Goal: Information Seeking & Learning: Find specific fact

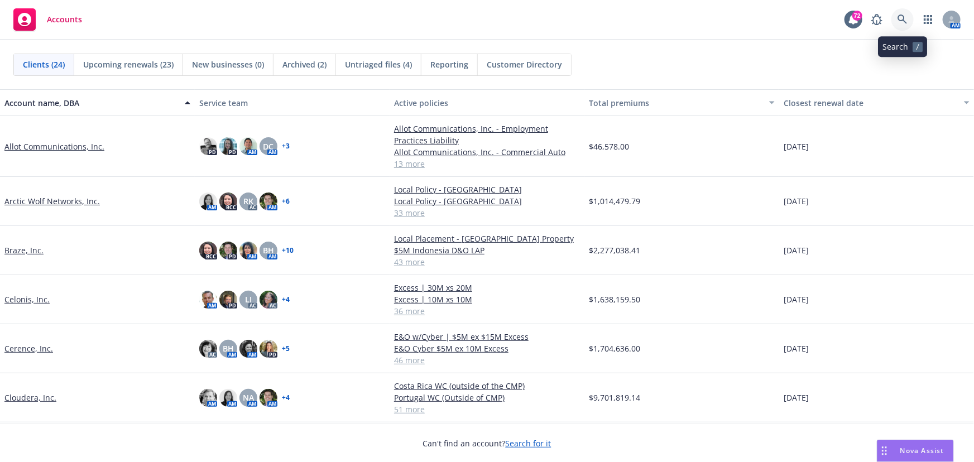
click at [899, 16] on icon at bounding box center [902, 19] width 9 height 9
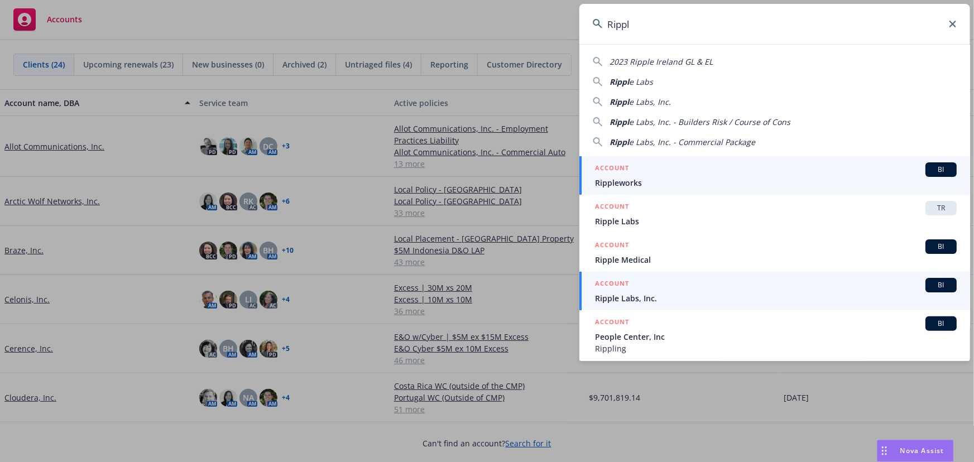
type input "Rippl"
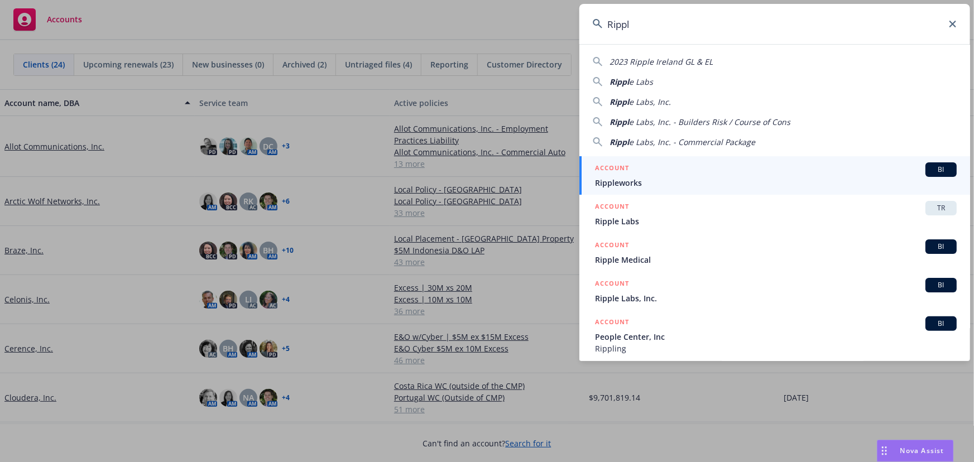
click at [930, 282] on span "BI" at bounding box center [941, 285] width 22 height 10
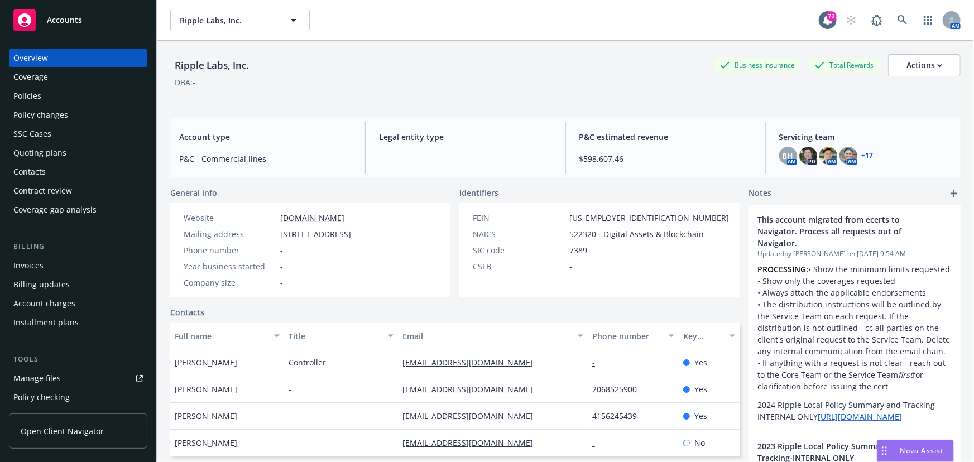
click at [47, 78] on div "Coverage" at bounding box center [30, 77] width 35 height 18
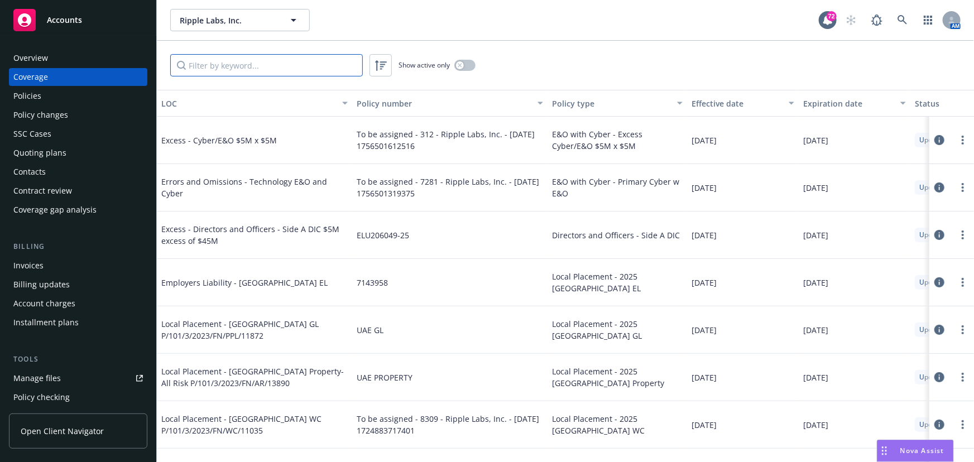
click at [230, 65] on input "Filter by keyword..." at bounding box center [266, 65] width 193 height 22
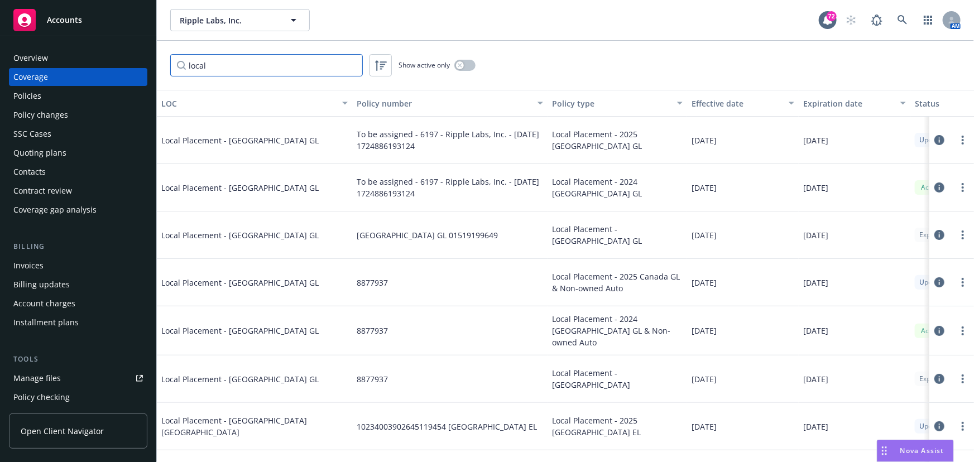
click at [243, 63] on input "local" at bounding box center [266, 65] width 193 height 22
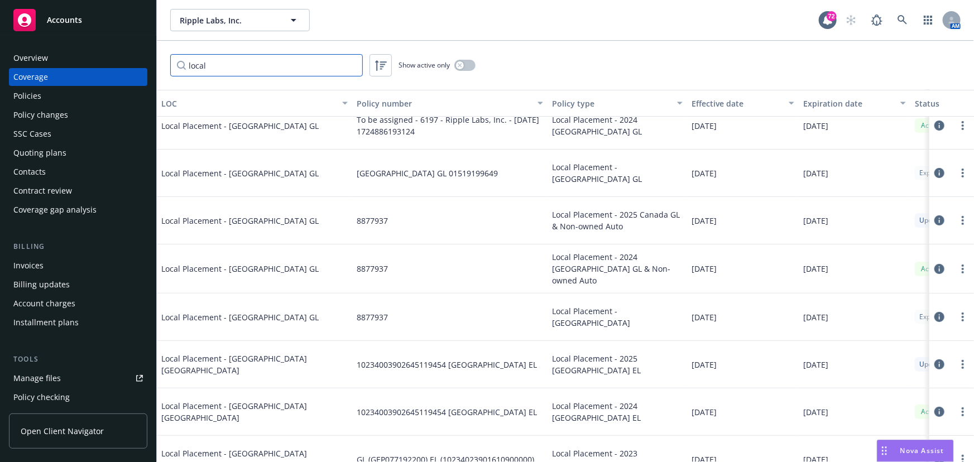
scroll to position [101, 0]
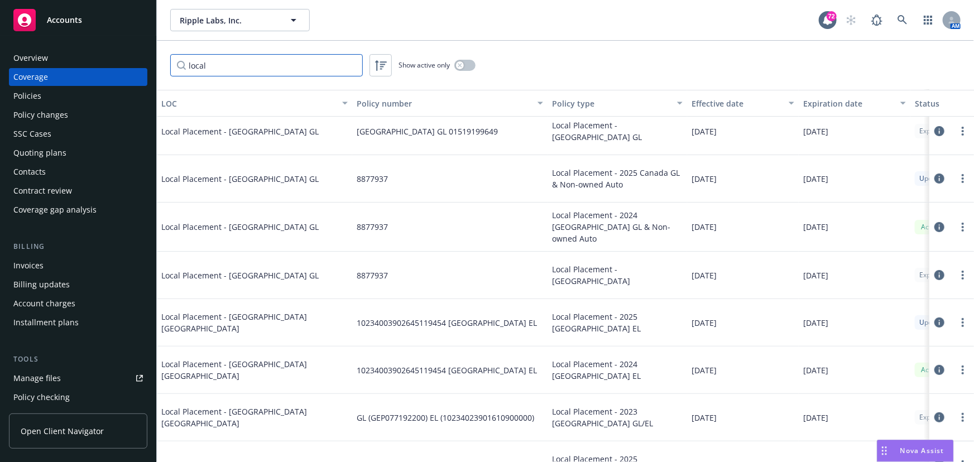
drag, startPoint x: 229, startPoint y: 71, endPoint x: 133, endPoint y: 69, distance: 96.1
click at [133, 69] on div "Accounts Overview Coverage Policies Policy changes SSC Cases Quoting plans Cont…" at bounding box center [487, 231] width 974 height 462
type input "[GEOGRAPHIC_DATA]"
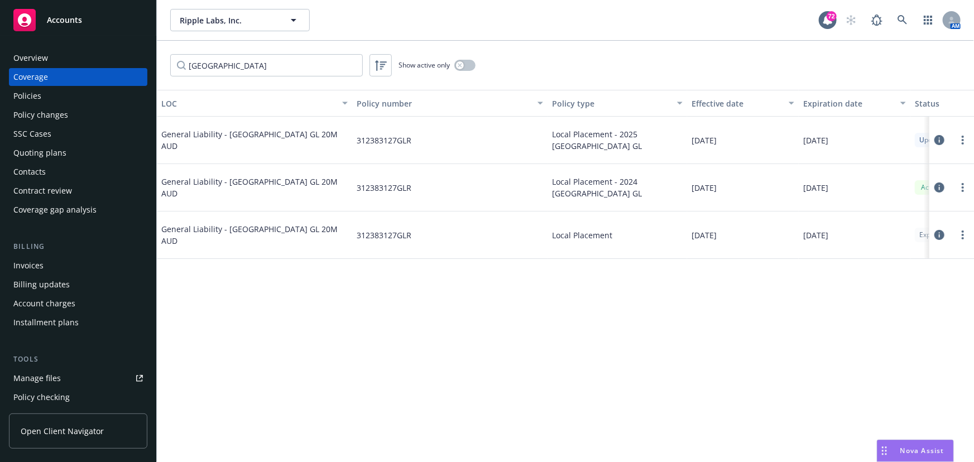
click at [38, 79] on div "Coverage" at bounding box center [30, 77] width 35 height 18
click at [44, 60] on div "Overview" at bounding box center [30, 58] width 35 height 18
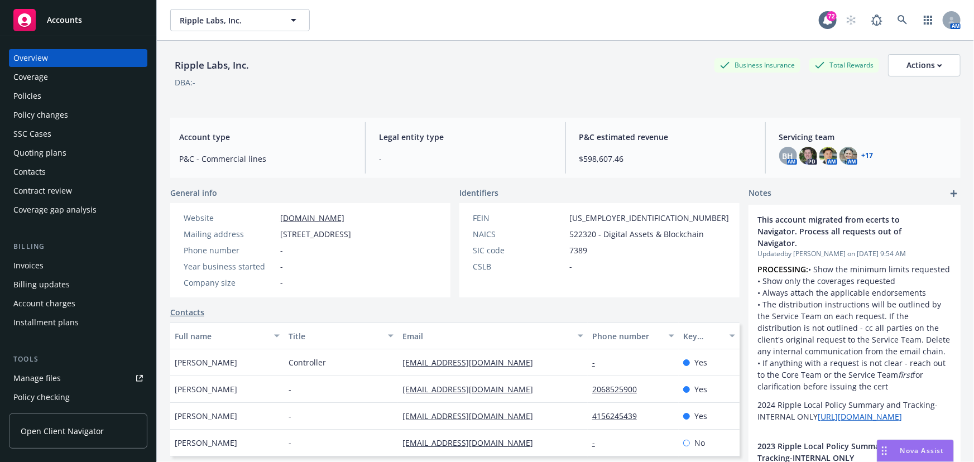
click at [42, 76] on div "Coverage" at bounding box center [30, 77] width 35 height 18
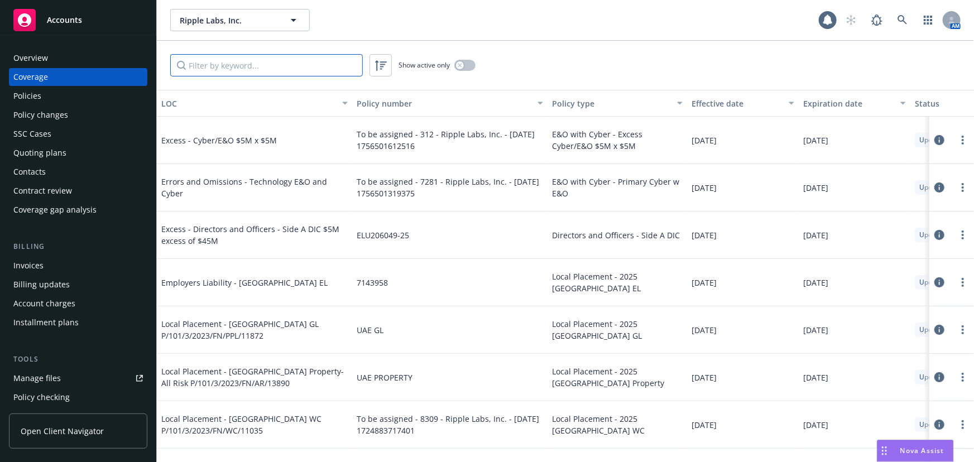
click at [232, 63] on input "Filter by keyword..." at bounding box center [266, 65] width 193 height 22
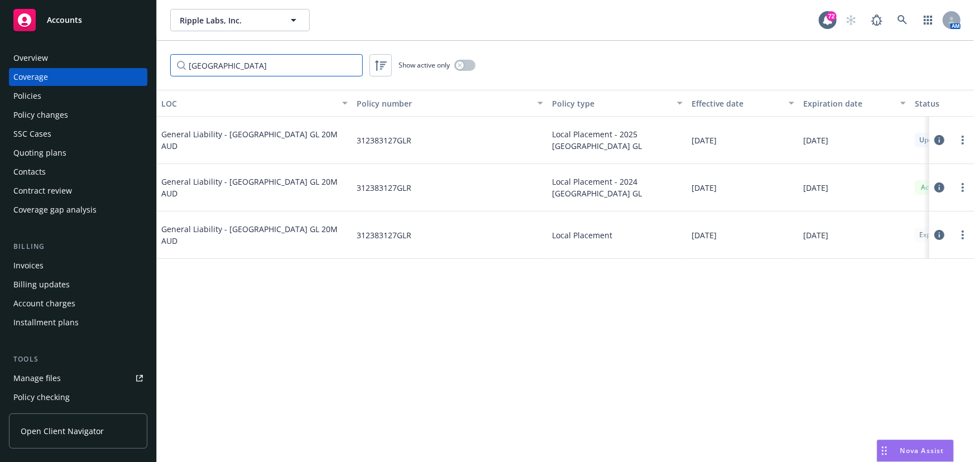
type input "[GEOGRAPHIC_DATA]"
click at [33, 56] on div "Overview" at bounding box center [30, 58] width 35 height 18
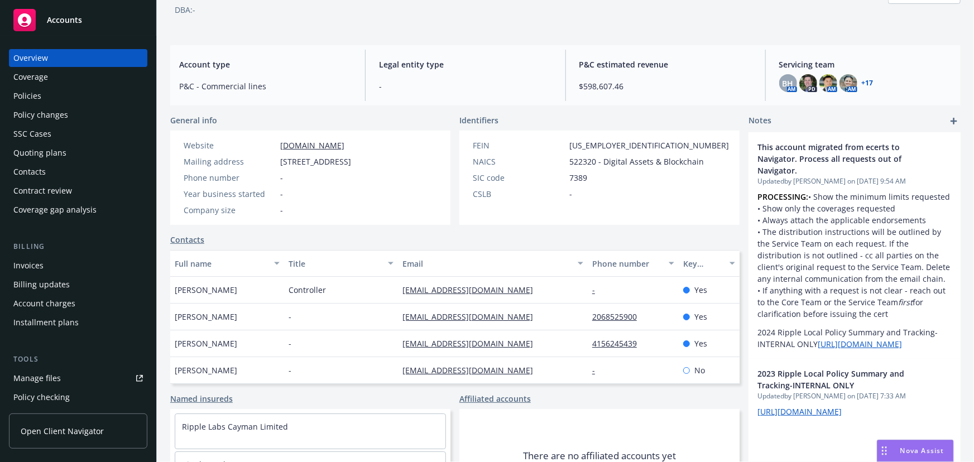
scroll to position [149, 0]
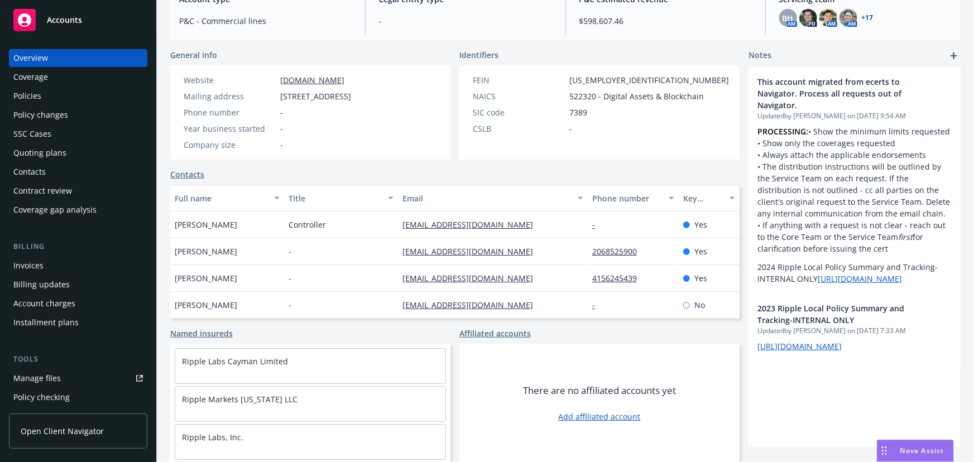
click at [23, 102] on div "Policies" at bounding box center [27, 96] width 28 height 18
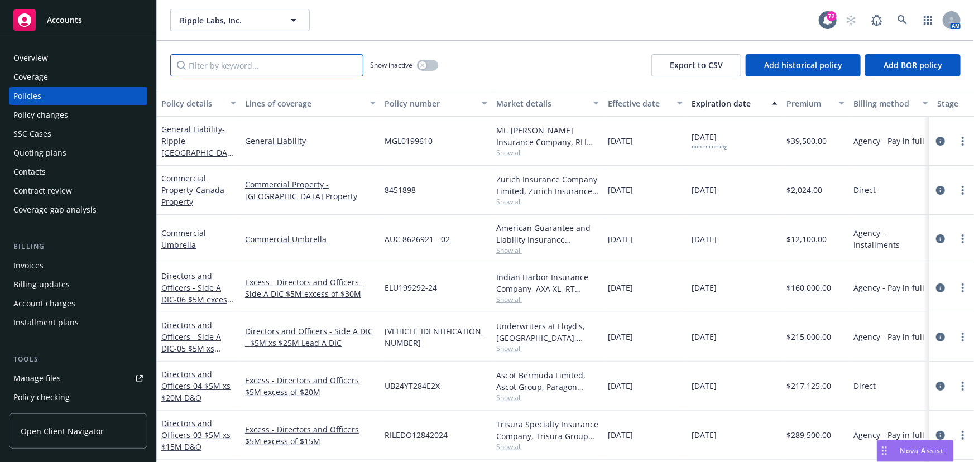
click at [189, 70] on input "Filter by keyword..." at bounding box center [266, 65] width 193 height 22
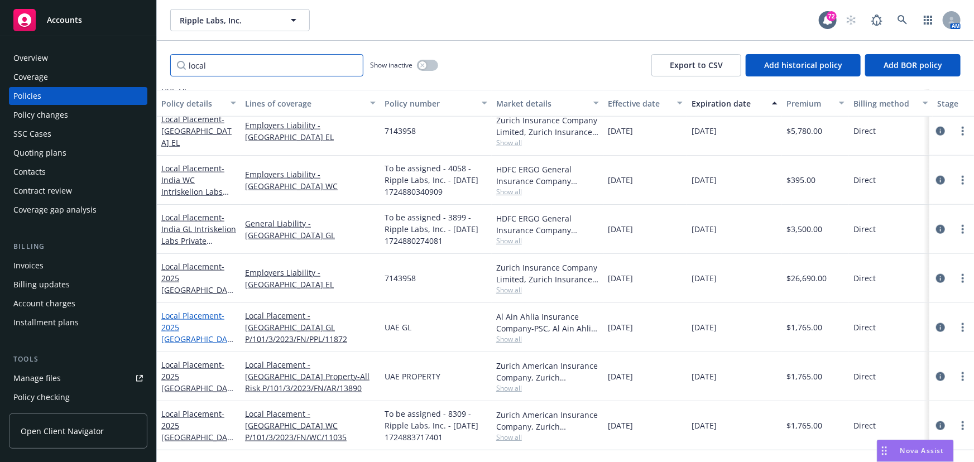
scroll to position [457, 0]
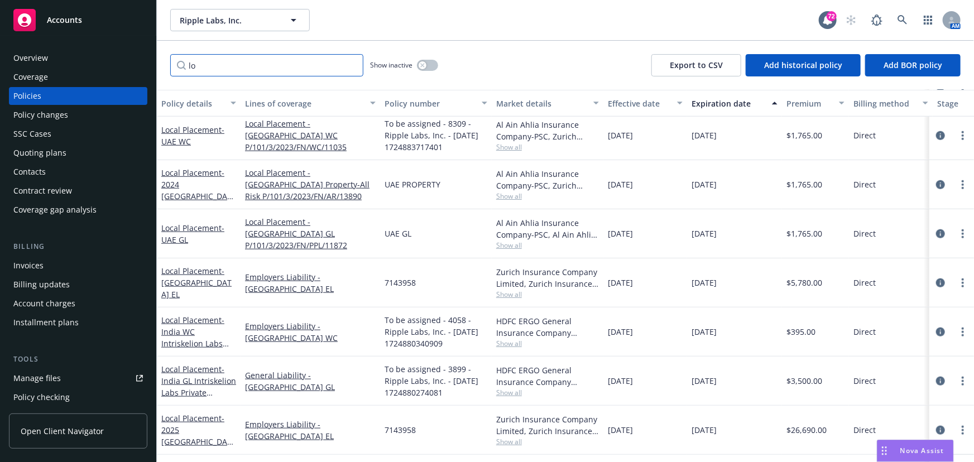
type input "l"
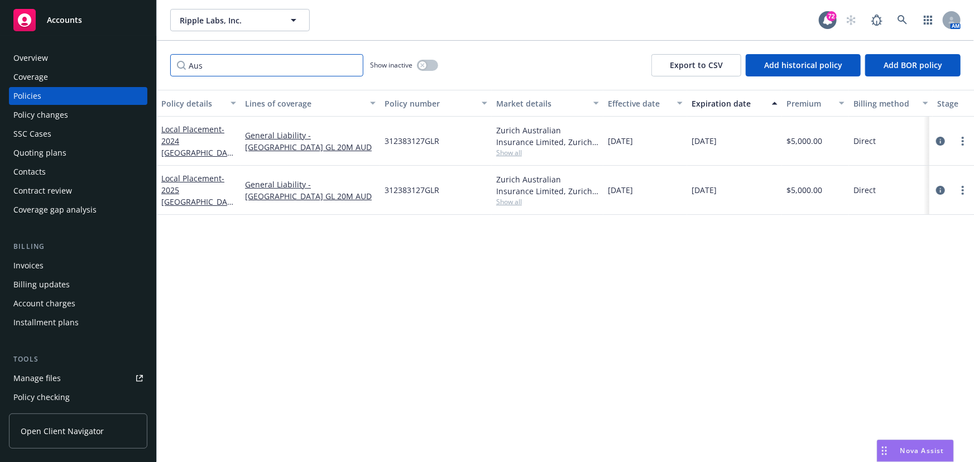
scroll to position [0, 0]
click at [183, 138] on link "Local Placement - 2024 [GEOGRAPHIC_DATA] GL" at bounding box center [196, 147] width 70 height 46
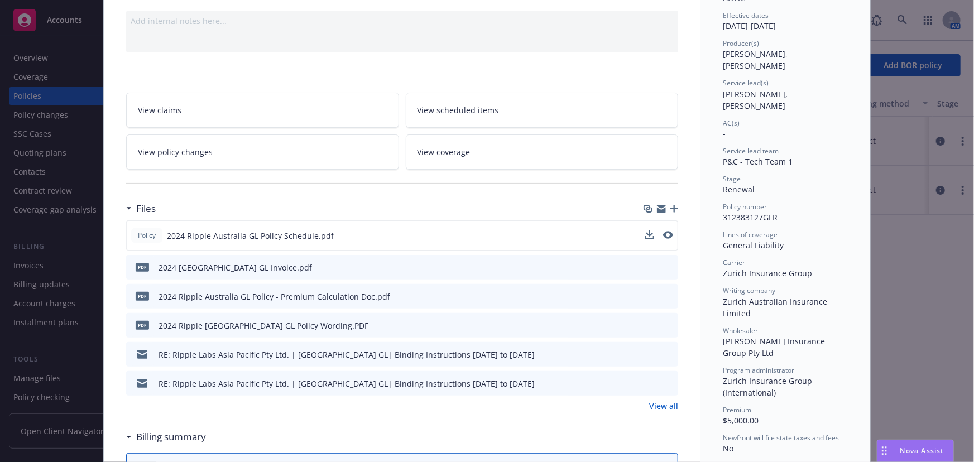
scroll to position [253, 0]
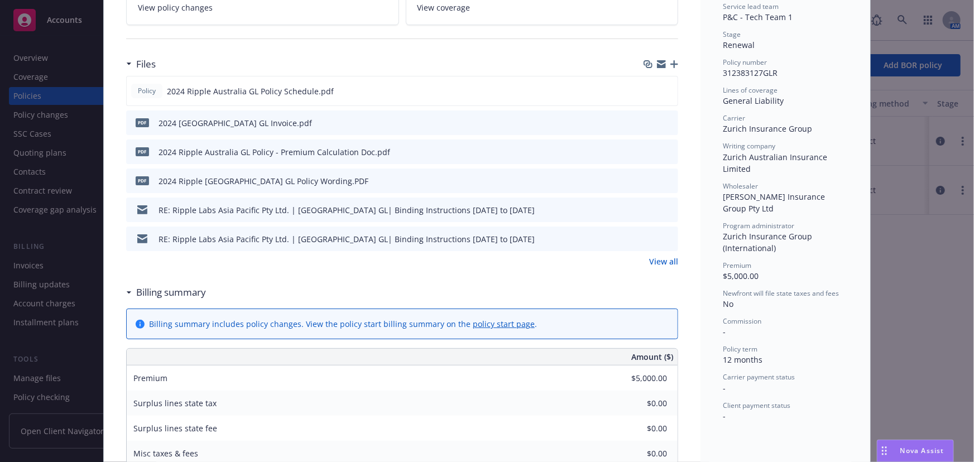
click at [663, 235] on icon "preview file" at bounding box center [668, 238] width 10 height 8
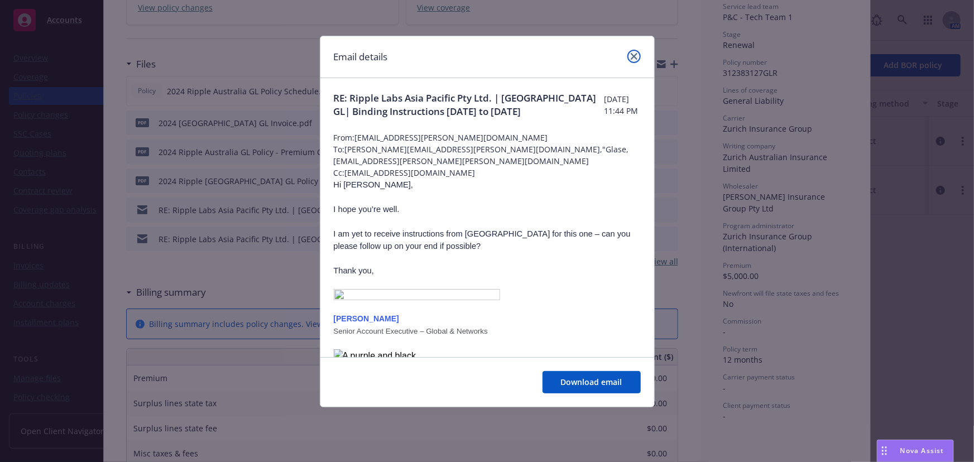
click at [639, 56] on link "close" at bounding box center [634, 56] width 13 height 13
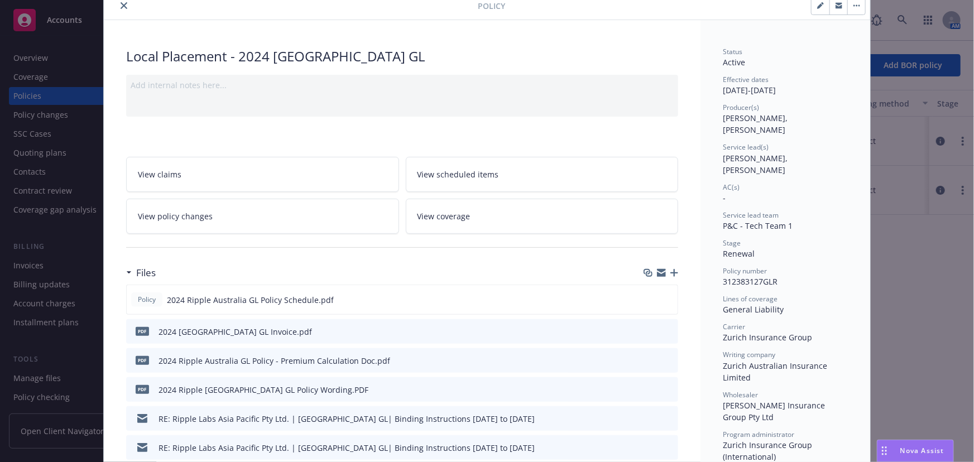
scroll to position [0, 0]
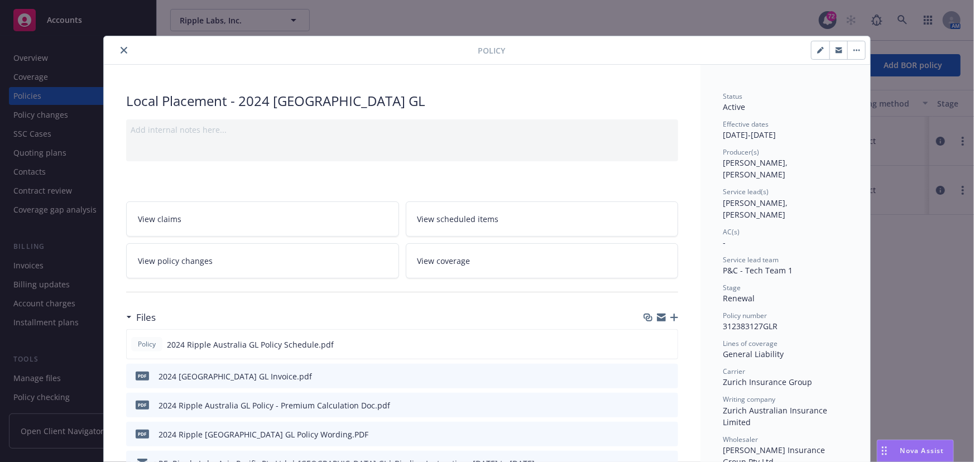
click at [121, 50] on icon "close" at bounding box center [124, 50] width 7 height 7
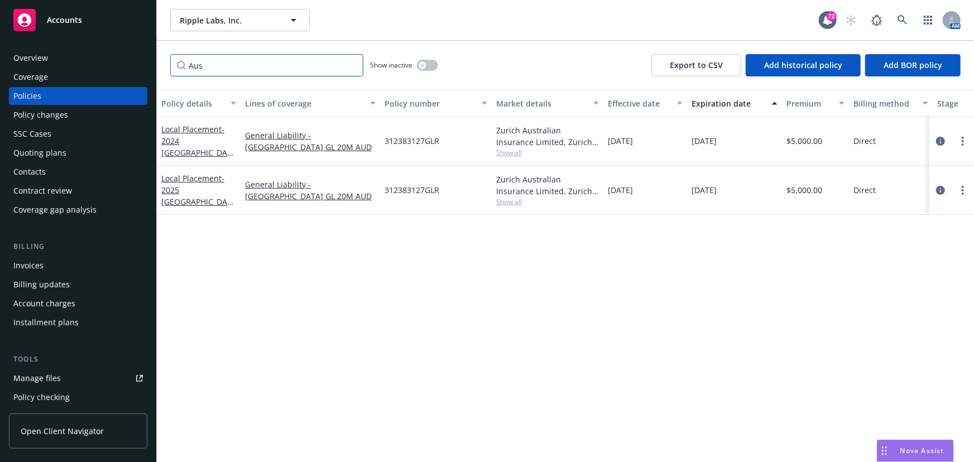
drag, startPoint x: 203, startPoint y: 62, endPoint x: 210, endPoint y: 63, distance: 6.8
click at [204, 62] on input "Aus" at bounding box center [266, 65] width 193 height 22
drag, startPoint x: 184, startPoint y: 62, endPoint x: 154, endPoint y: 61, distance: 29.6
click at [154, 61] on div "Accounts Overview Coverage Policies Policy changes SSC Cases Quoting plans Cont…" at bounding box center [487, 231] width 974 height 462
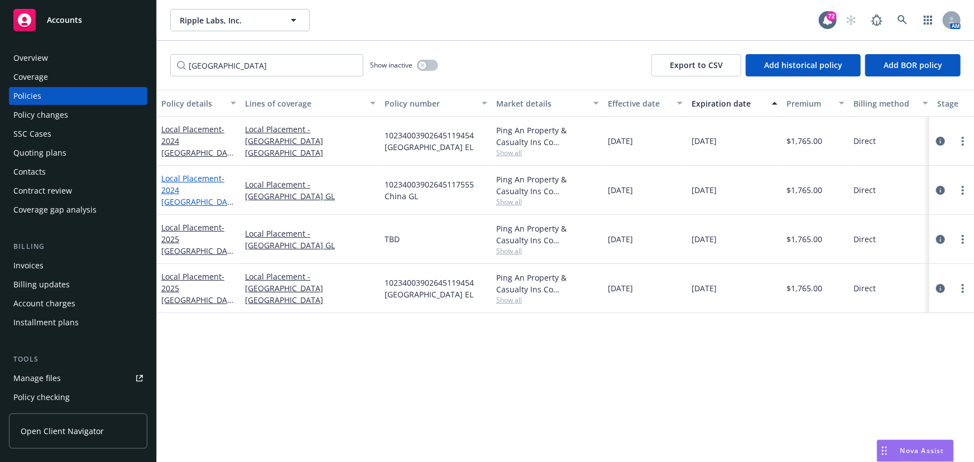
click at [195, 186] on link "Local Placement - 2024 [GEOGRAPHIC_DATA] GL" at bounding box center [196, 196] width 70 height 46
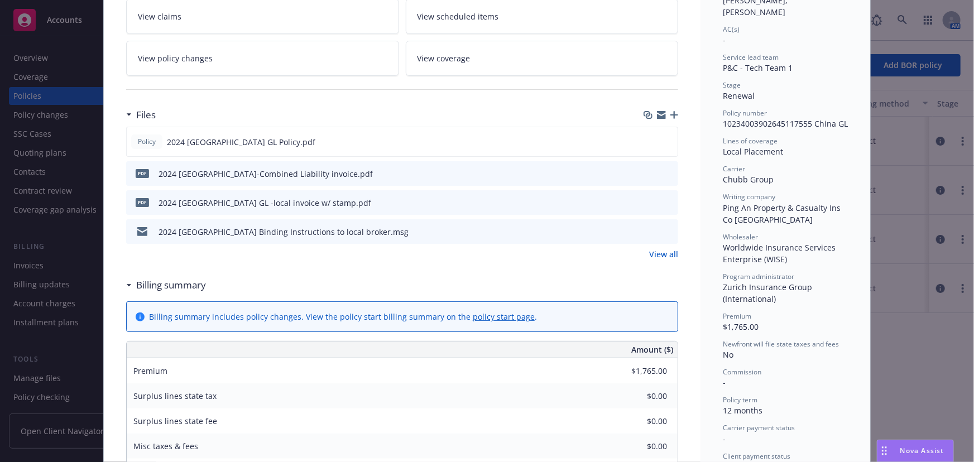
scroll to position [253, 0]
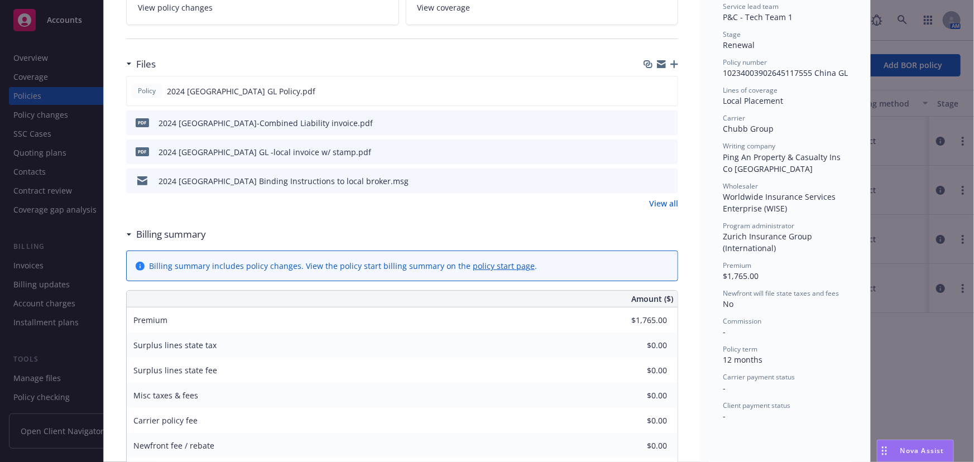
click at [664, 179] on icon "preview file" at bounding box center [668, 180] width 10 height 8
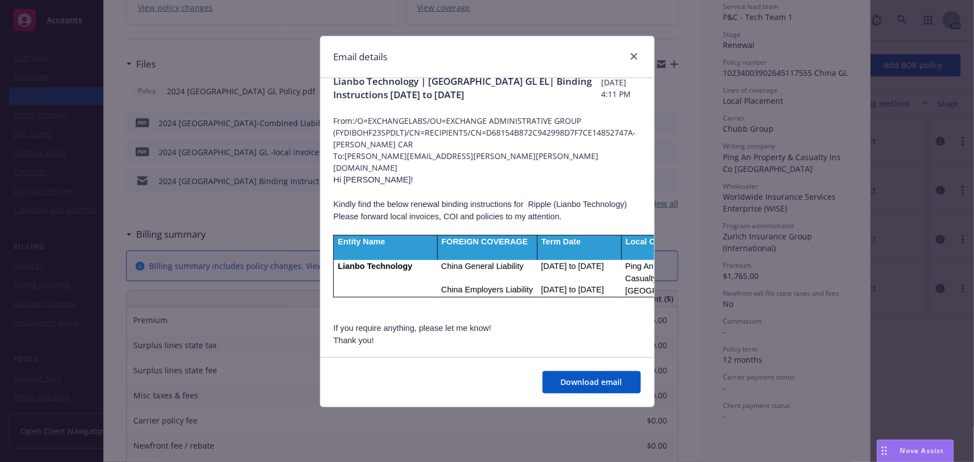
scroll to position [0, 0]
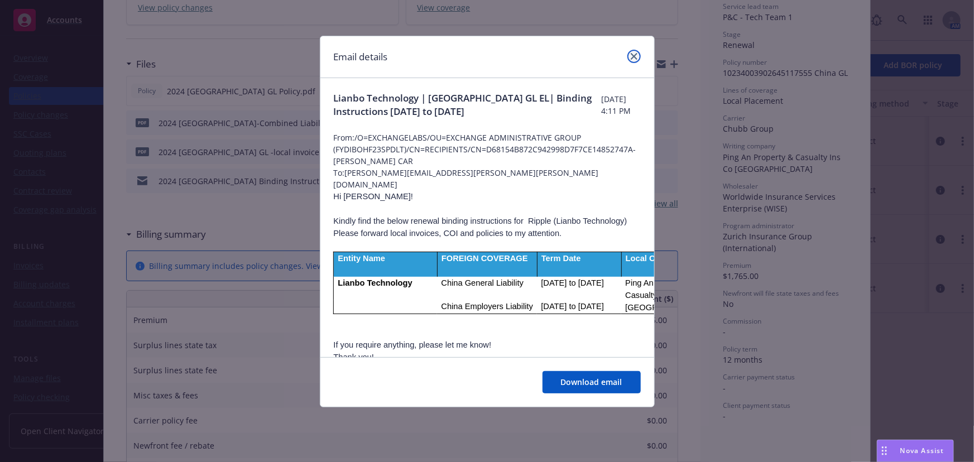
click at [633, 59] on icon "close" at bounding box center [634, 56] width 7 height 7
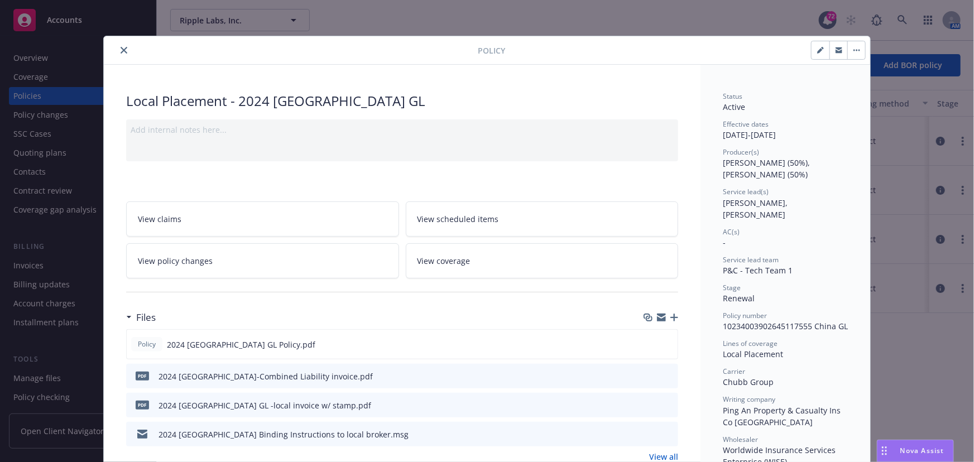
click at [117, 52] on button "close" at bounding box center [123, 50] width 13 height 13
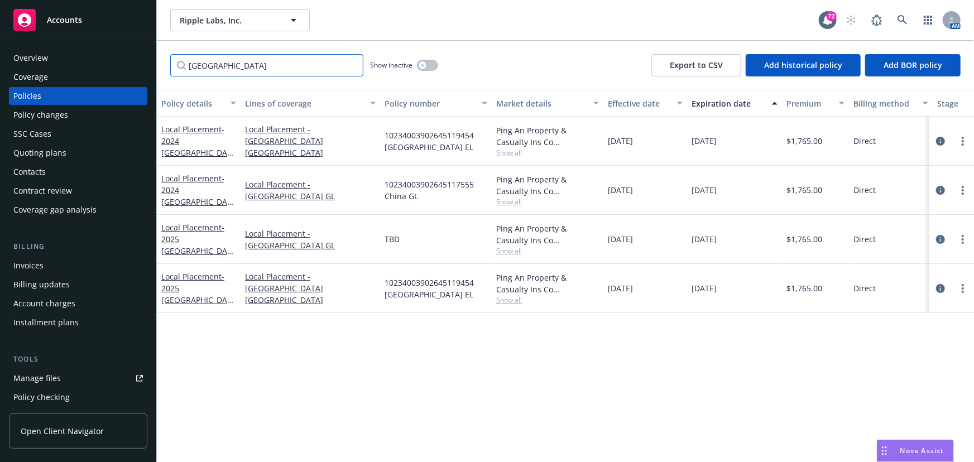
click at [200, 66] on input "[GEOGRAPHIC_DATA]" at bounding box center [266, 65] width 193 height 22
drag, startPoint x: 209, startPoint y: 66, endPoint x: 142, endPoint y: 65, distance: 67.0
click at [142, 66] on div "Accounts Overview Coverage Policies Policy changes SSC Cases Quoting plans Cont…" at bounding box center [487, 231] width 974 height 462
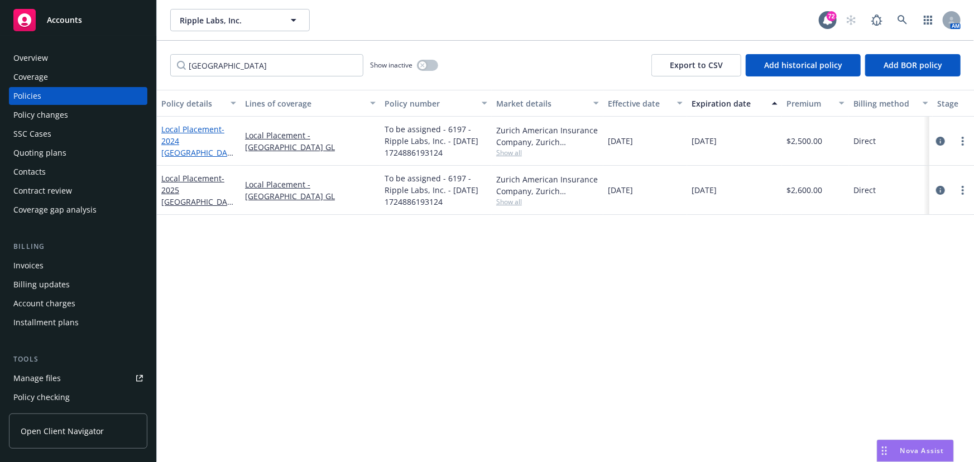
click at [179, 136] on link "Local Placement - 2024 [GEOGRAPHIC_DATA] GL" at bounding box center [196, 147] width 70 height 46
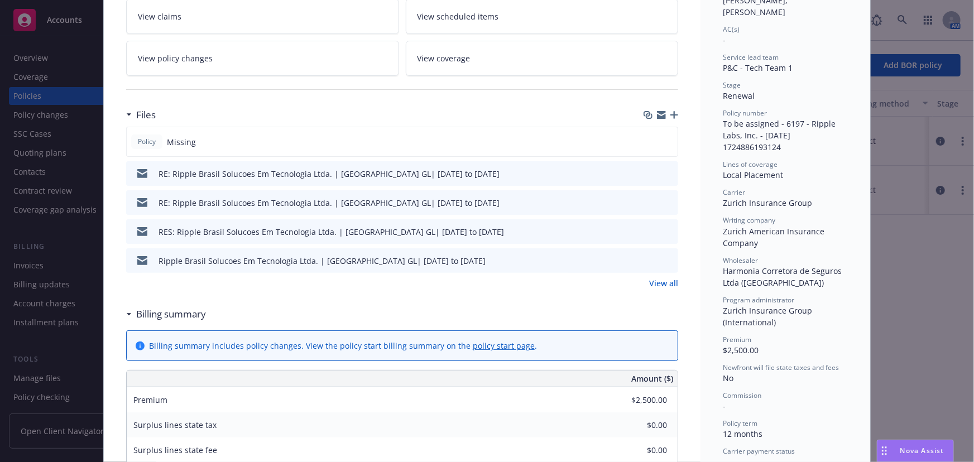
scroll to position [253, 0]
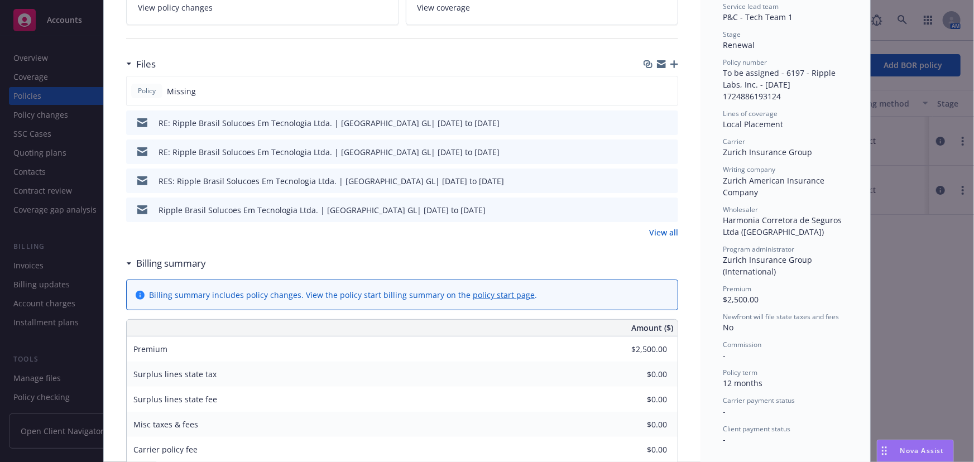
click at [667, 212] on button at bounding box center [669, 210] width 10 height 12
click at [666, 210] on icon "preview file" at bounding box center [668, 209] width 10 height 8
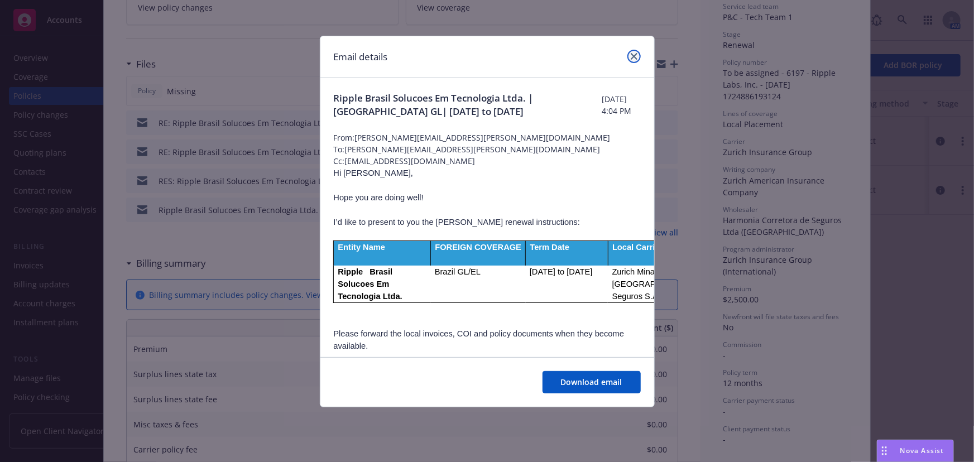
click at [633, 53] on icon "close" at bounding box center [634, 56] width 7 height 7
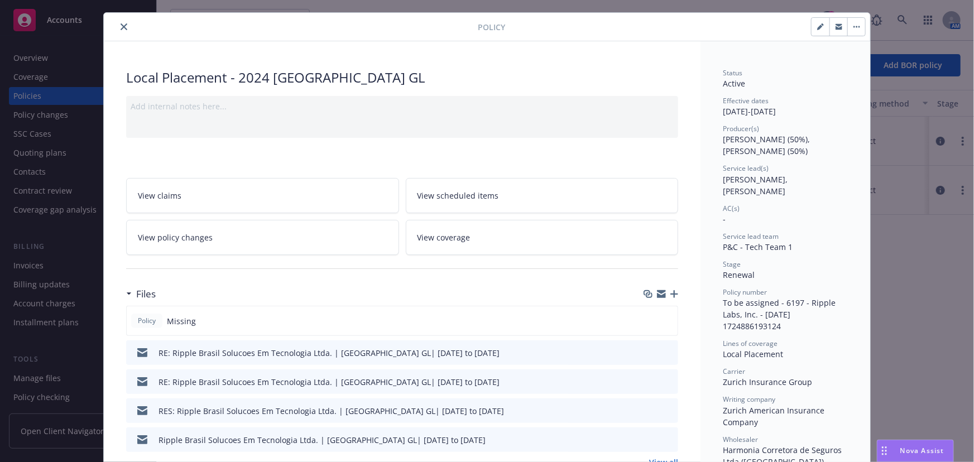
scroll to position [0, 0]
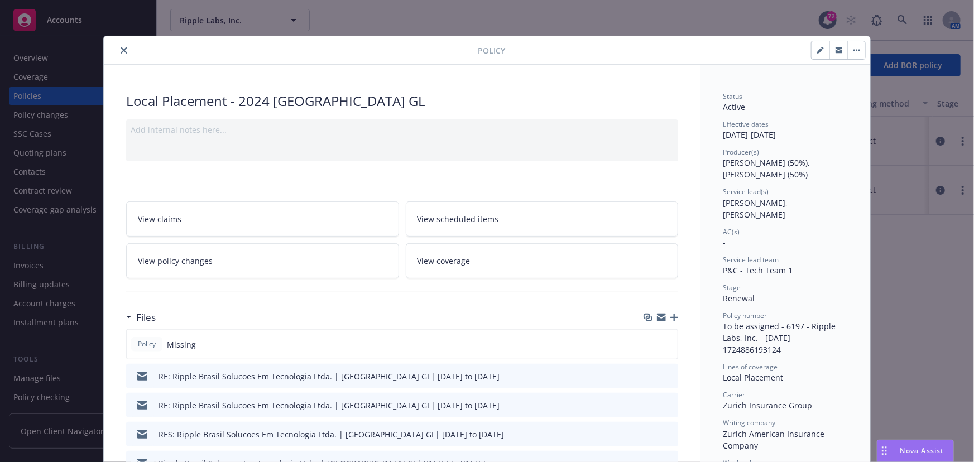
click at [122, 50] on icon "close" at bounding box center [124, 50] width 7 height 7
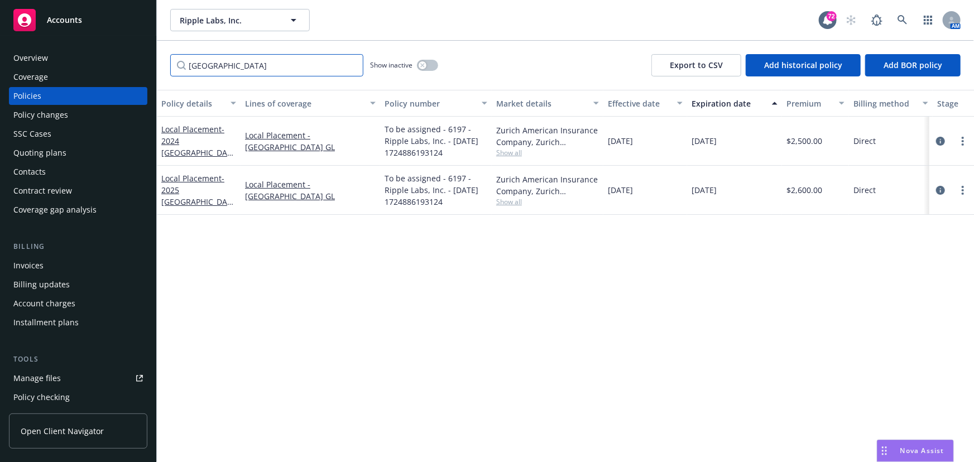
click at [212, 66] on input "[GEOGRAPHIC_DATA]" at bounding box center [266, 65] width 193 height 22
drag, startPoint x: 210, startPoint y: 64, endPoint x: 119, endPoint y: 55, distance: 91.4
click at [119, 55] on div "Accounts Overview Coverage Policies Policy changes SSC Cases Quoting plans Cont…" at bounding box center [487, 231] width 974 height 462
type input "[GEOGRAPHIC_DATA]"
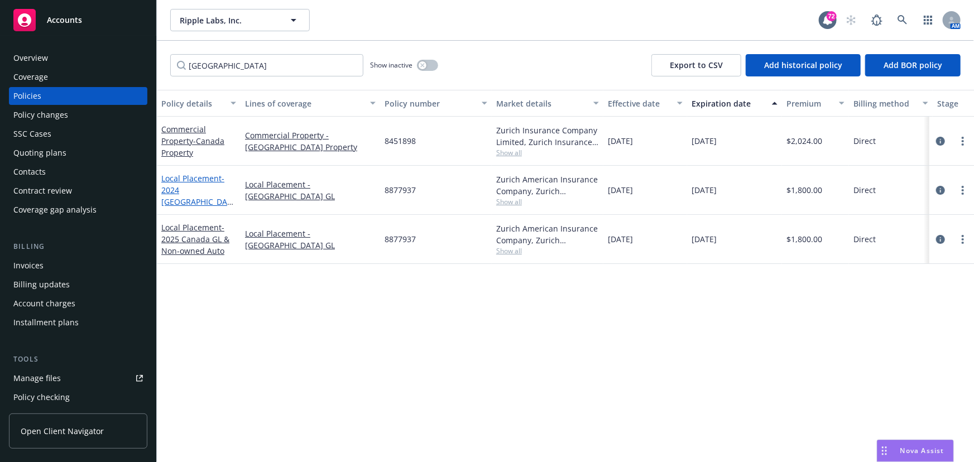
click at [190, 198] on span "- 2024 [GEOGRAPHIC_DATA] GL & Non-owned Auto" at bounding box center [197, 202] width 73 height 58
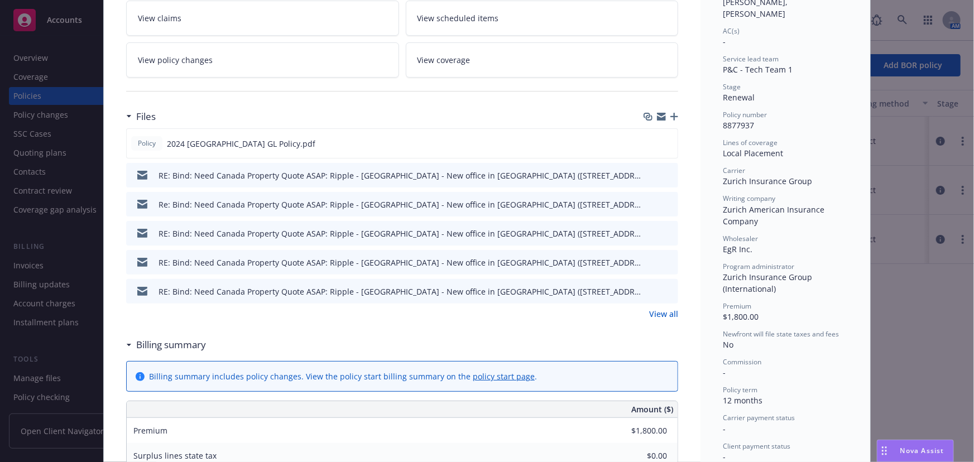
scroll to position [203, 0]
click at [665, 288] on icon "preview file" at bounding box center [668, 289] width 10 height 8
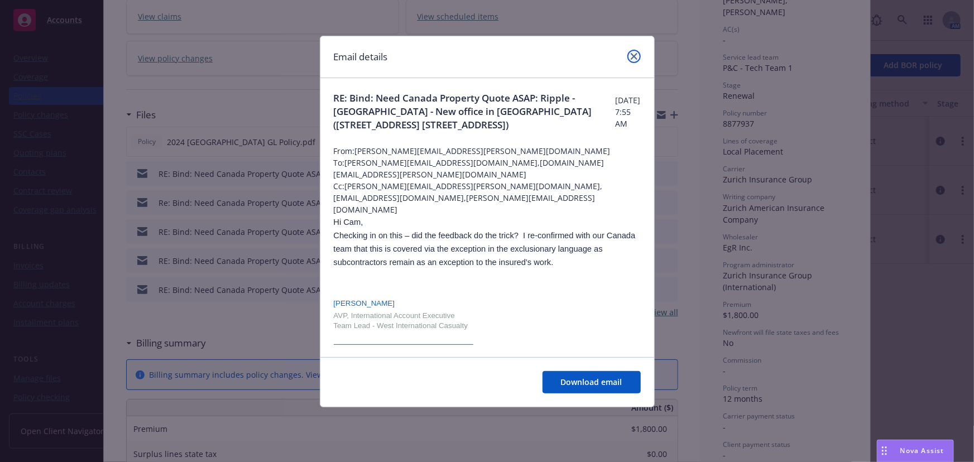
click at [631, 55] on icon "close" at bounding box center [634, 56] width 7 height 7
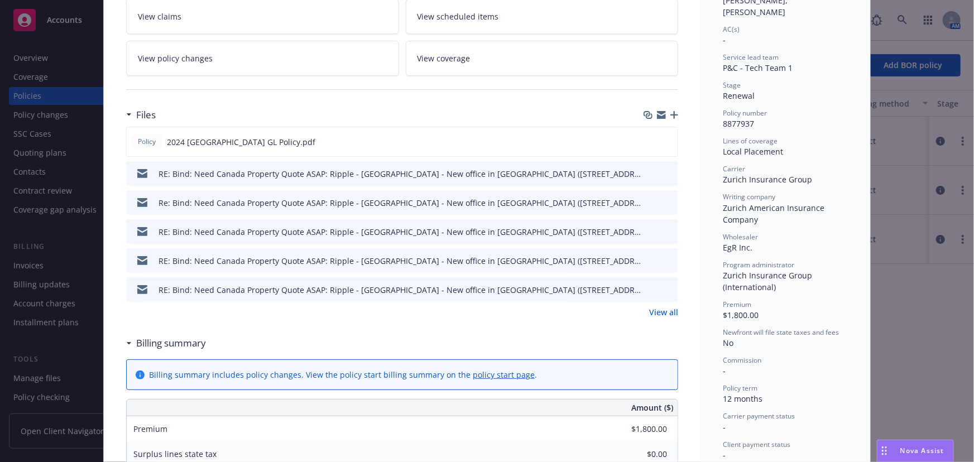
click at [659, 309] on link "View all" at bounding box center [663, 313] width 29 height 12
